Goal: Transaction & Acquisition: Purchase product/service

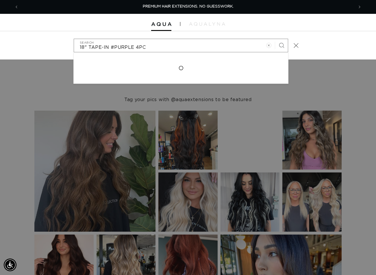
type input "18" TAPE-IN #PURPLE 4PC"
click at [275, 39] on button "Search" at bounding box center [281, 45] width 13 height 13
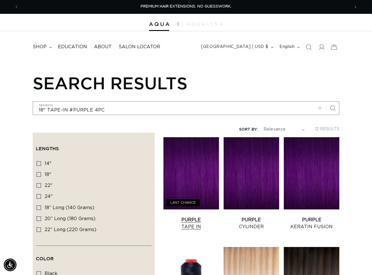
click at [183, 216] on link "Purple Tape In" at bounding box center [190, 223] width 55 height 14
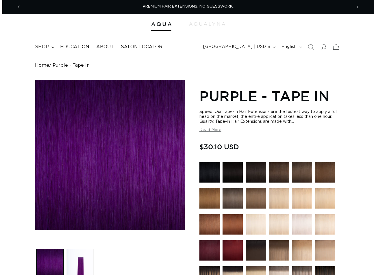
scroll to position [173, 0]
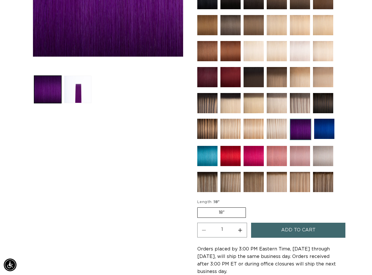
click at [241, 230] on button "Increase quantity for Purple - Tape In" at bounding box center [239, 230] width 13 height 15
type input "3"
click at [288, 229] on span "Add to cart" at bounding box center [298, 230] width 34 height 15
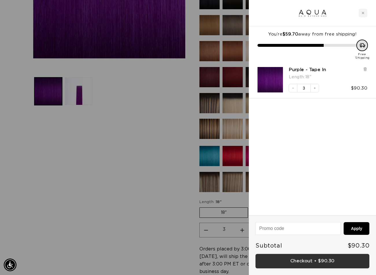
click at [313, 265] on link "Checkout • $90.30" at bounding box center [312, 261] width 114 height 15
